Goal: Information Seeking & Learning: Learn about a topic

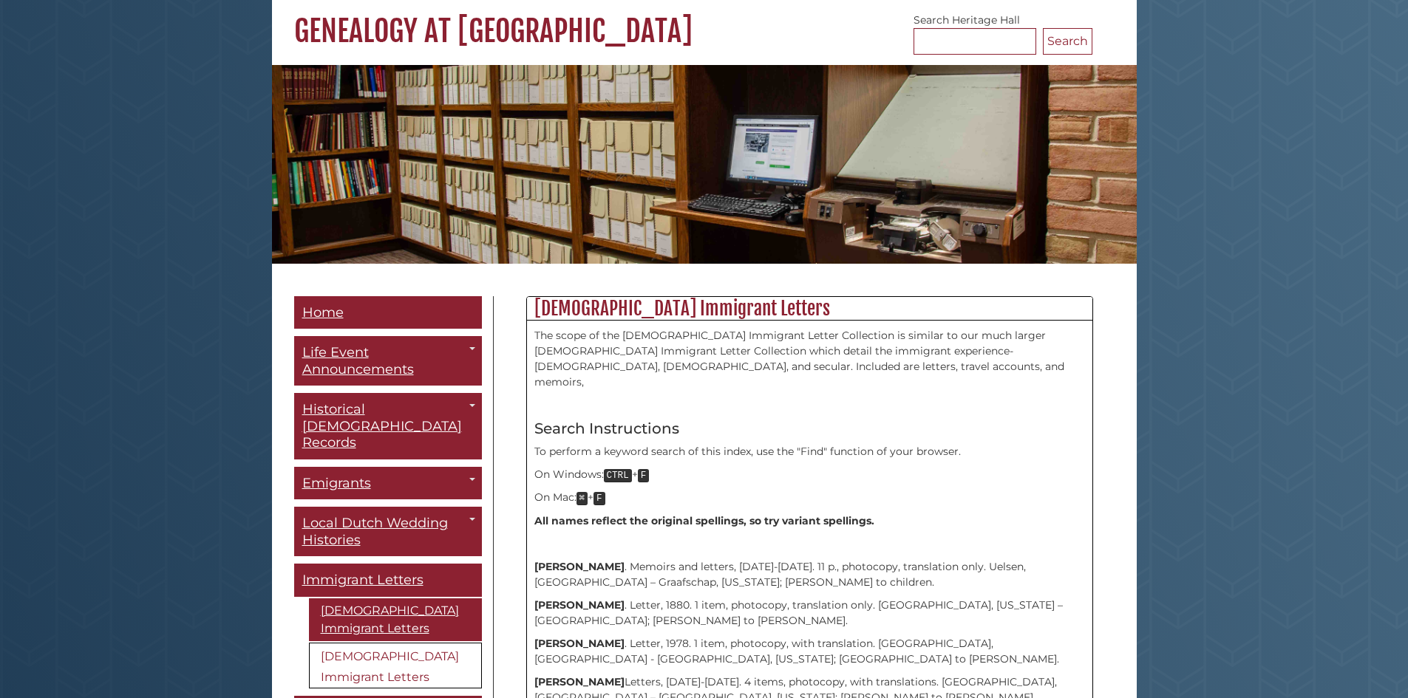
scroll to position [148, 0]
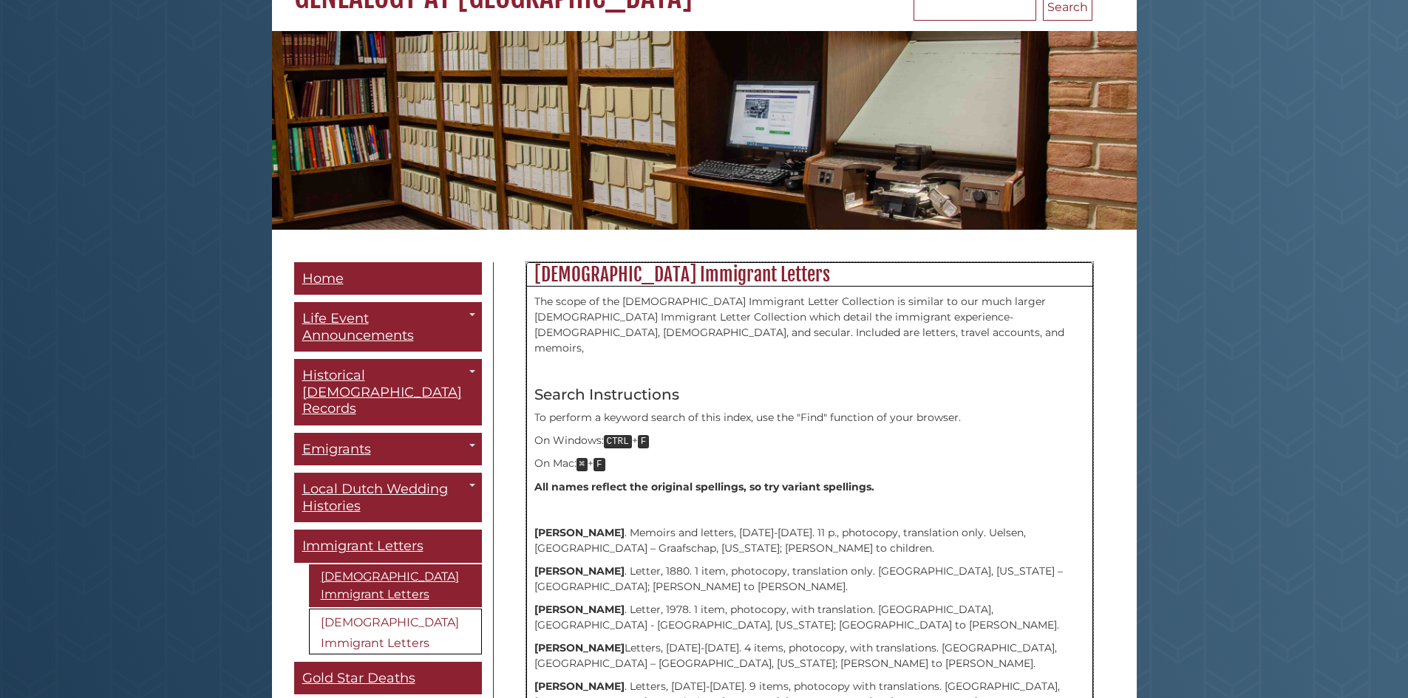
click at [582, 526] on strong "Arends, Geert" at bounding box center [579, 532] width 90 height 13
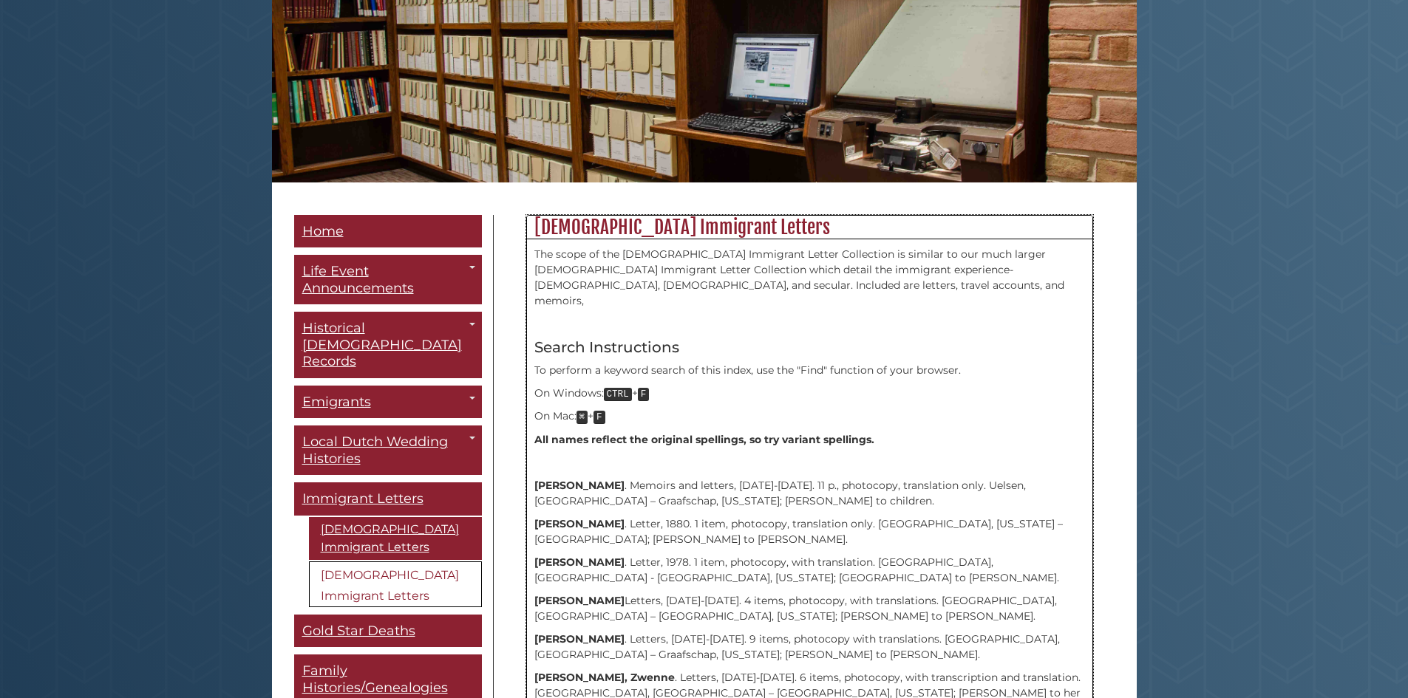
scroll to position [222, 0]
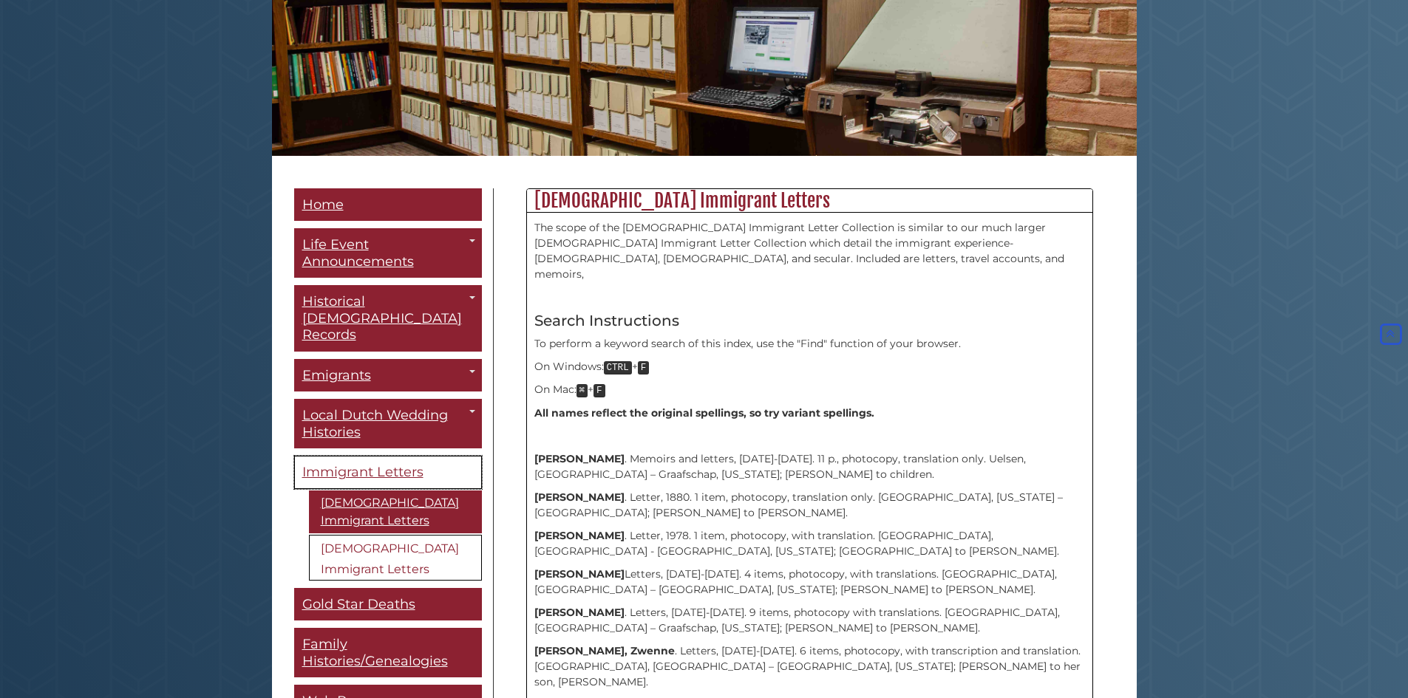
click at [403, 456] on link "Immigrant Letters" at bounding box center [388, 472] width 188 height 33
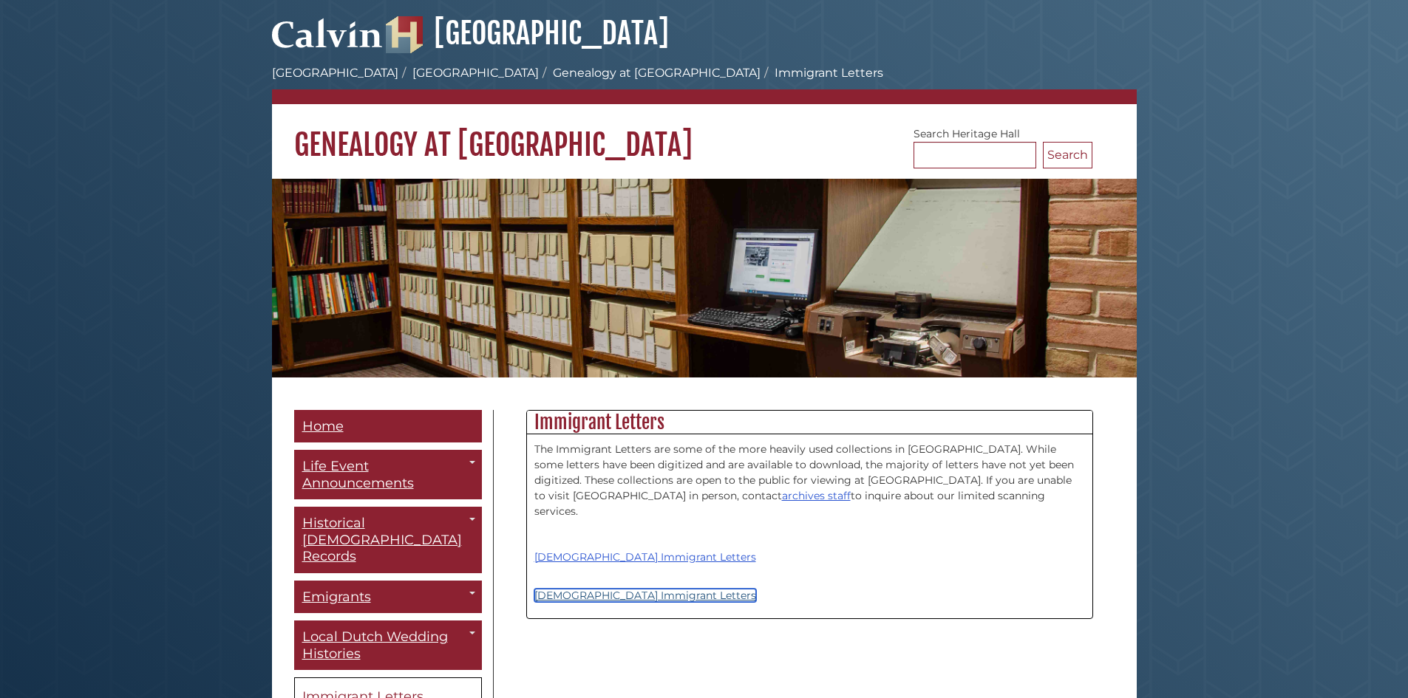
click at [602, 589] on link "[DEMOGRAPHIC_DATA] Immigrant Letters" at bounding box center [645, 595] width 222 height 13
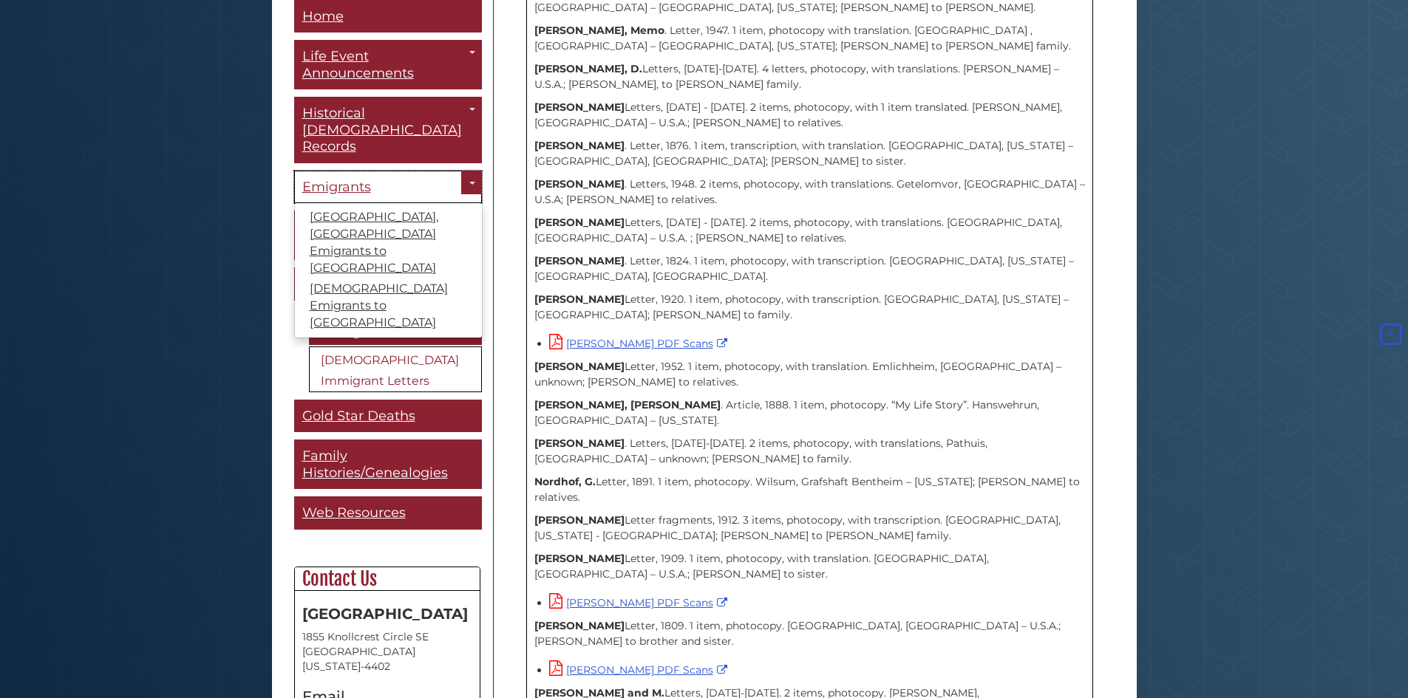
scroll to position [2060, 0]
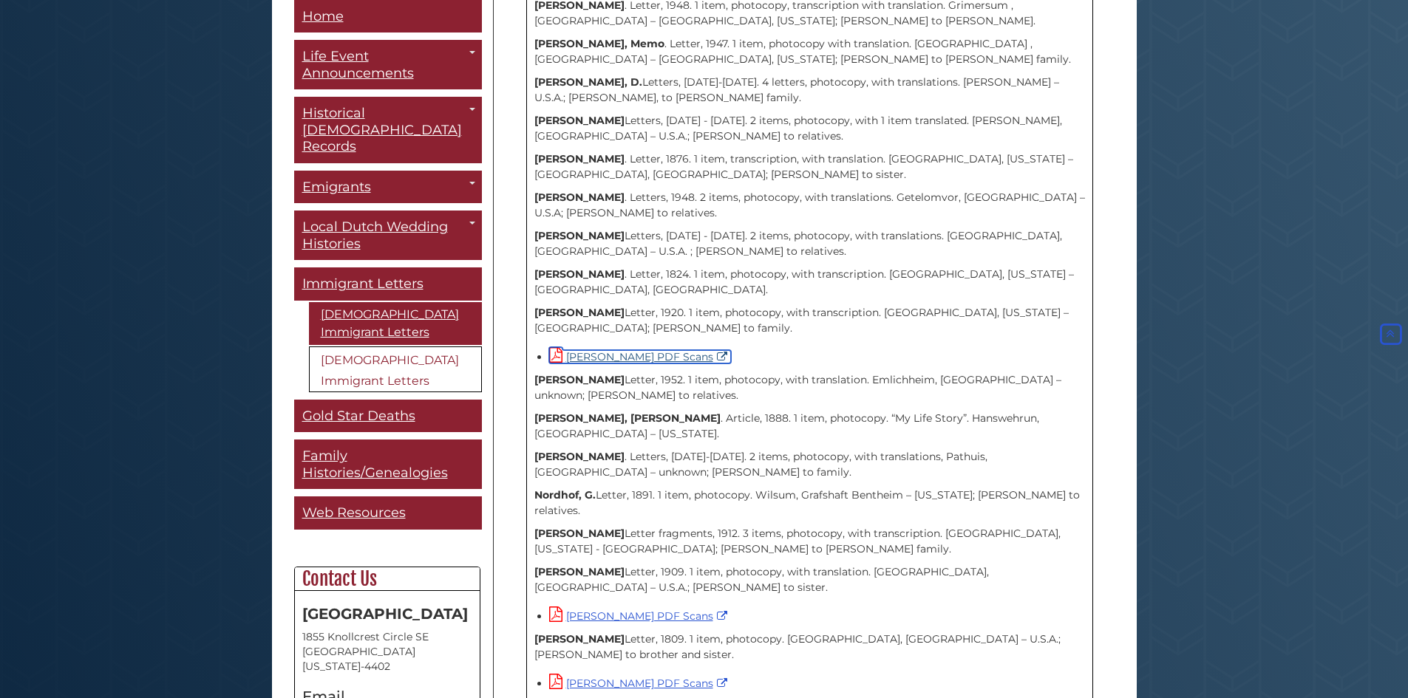
click at [626, 350] on link "[PERSON_NAME] PDF Scans" at bounding box center [640, 356] width 182 height 13
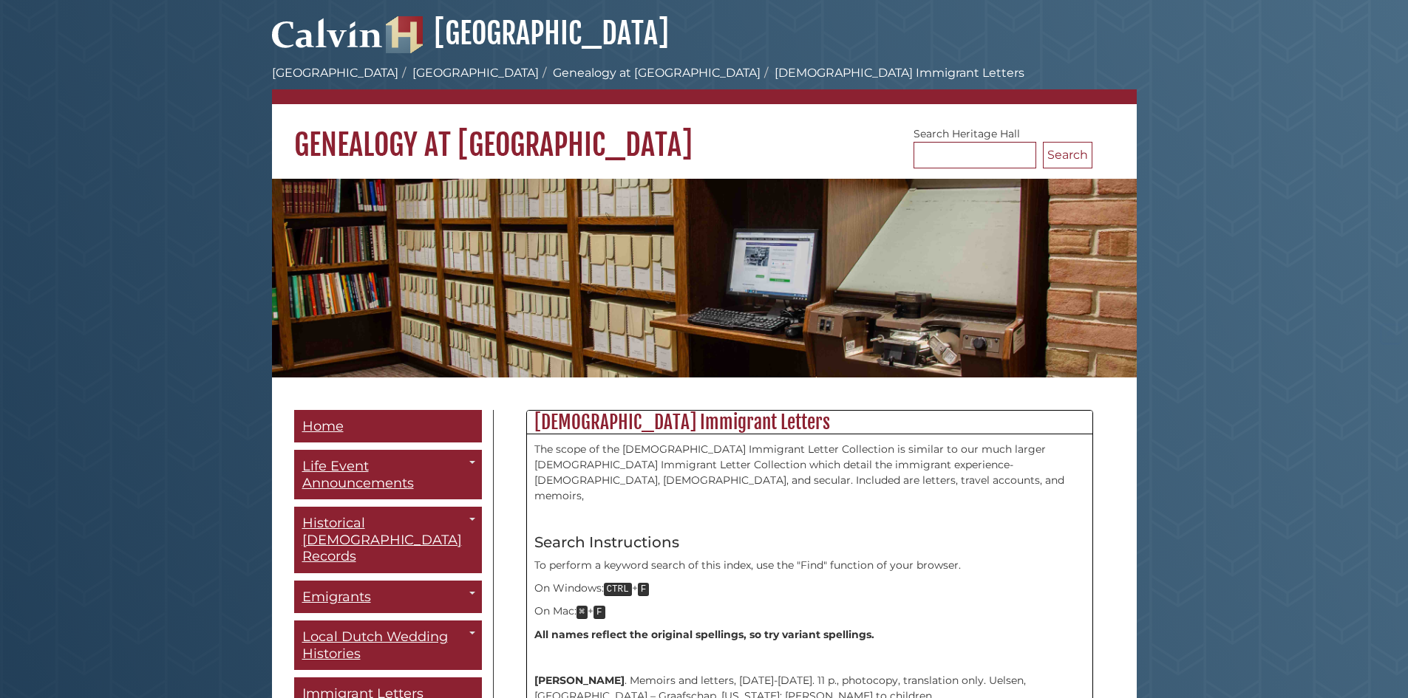
scroll to position [222, 0]
